Goal: Navigation & Orientation: Find specific page/section

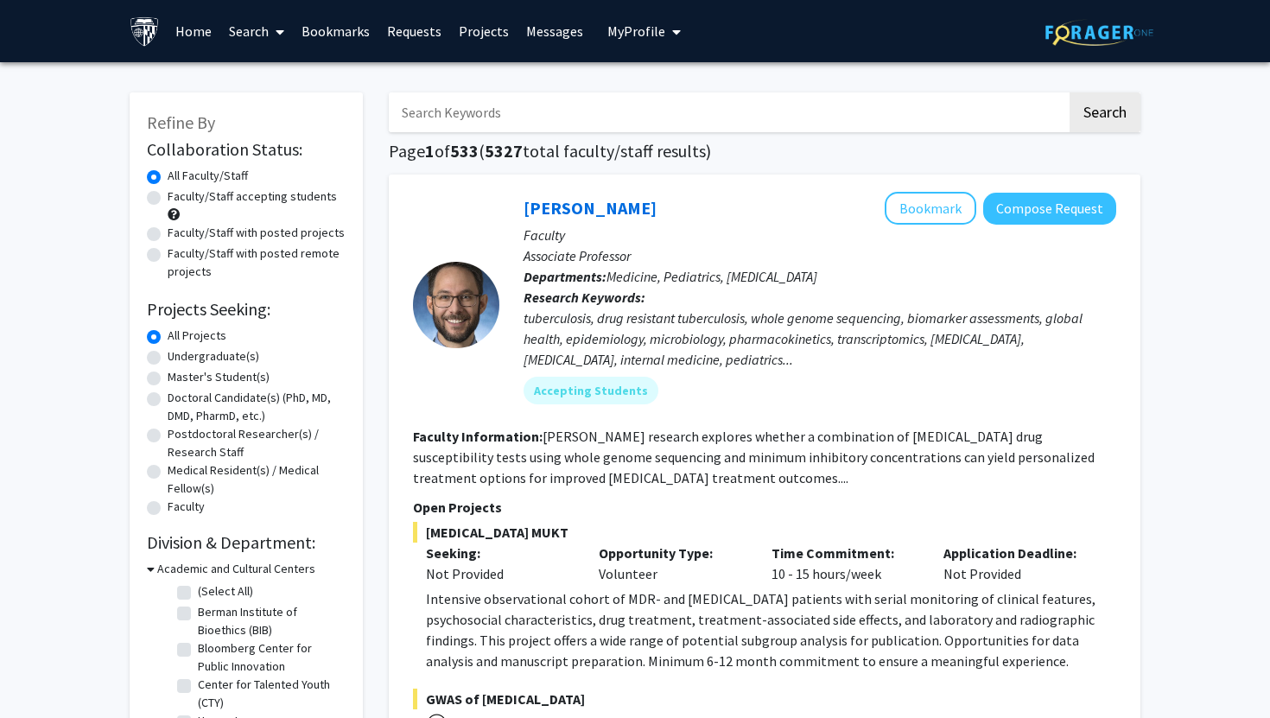
click at [560, 32] on link "Messages" at bounding box center [554, 31] width 74 height 60
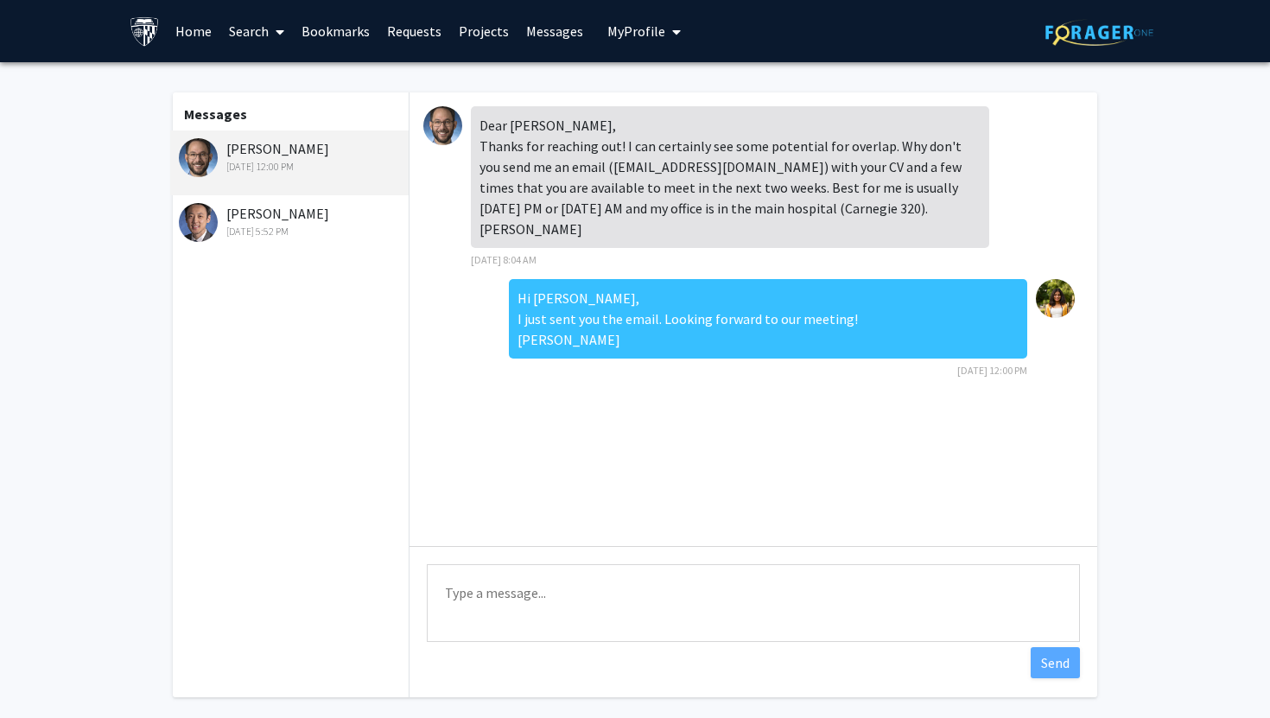
click at [424, 38] on link "Requests" at bounding box center [414, 31] width 72 height 60
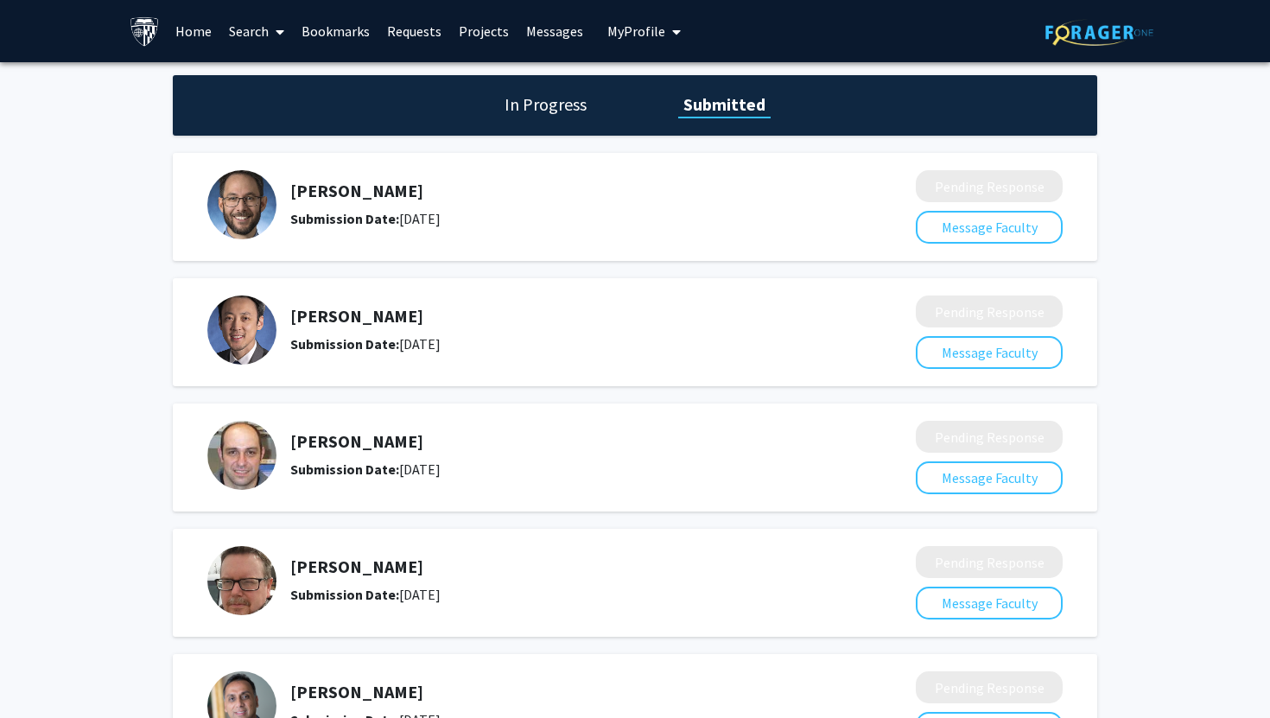
click at [345, 23] on link "Bookmarks" at bounding box center [336, 31] width 86 height 60
